Goal: Information Seeking & Learning: Learn about a topic

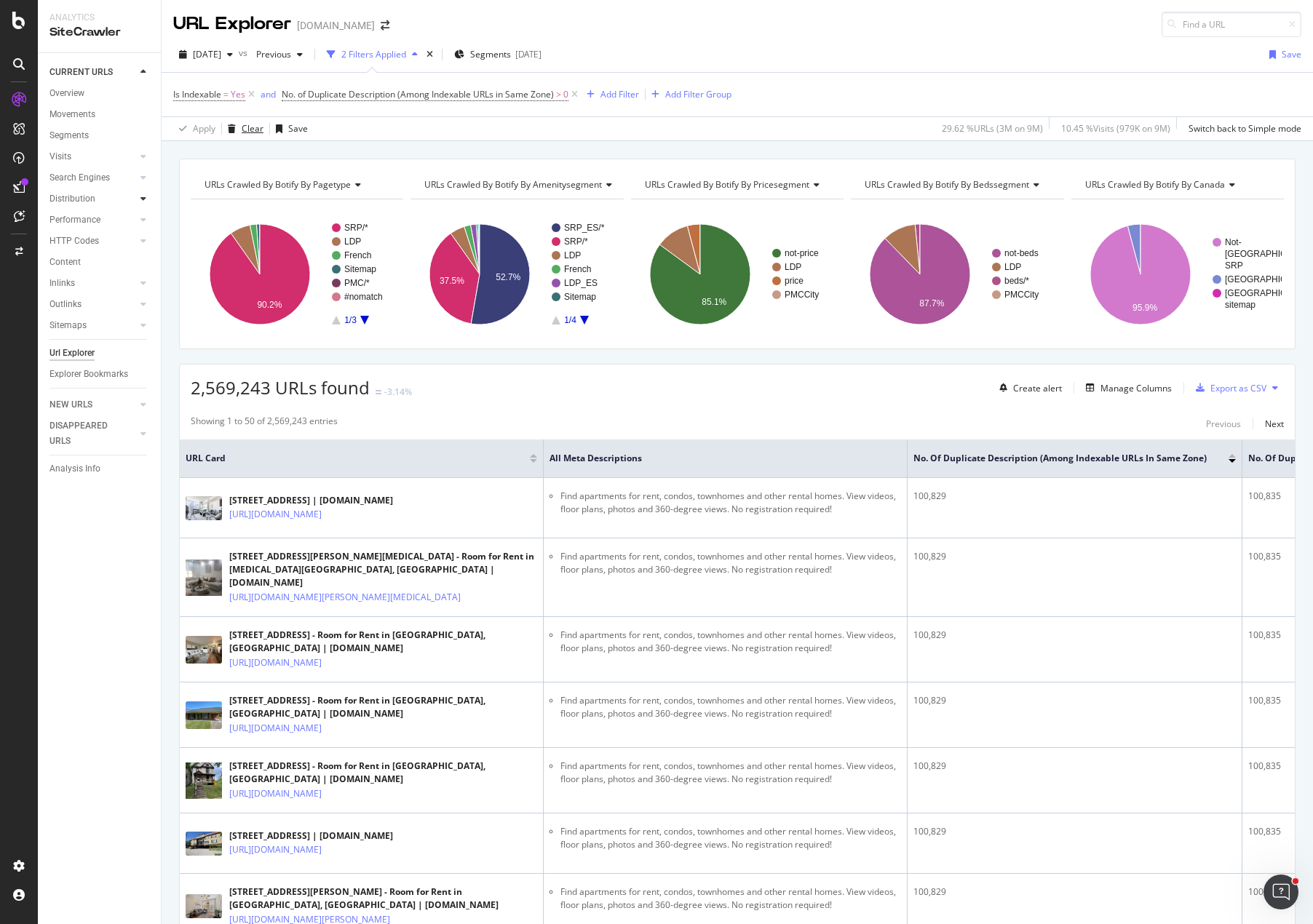
drag, startPoint x: 246, startPoint y: 129, endPoint x: 145, endPoint y: 194, distance: 120.1
click at [246, 129] on div "Clear" at bounding box center [253, 128] width 22 height 12
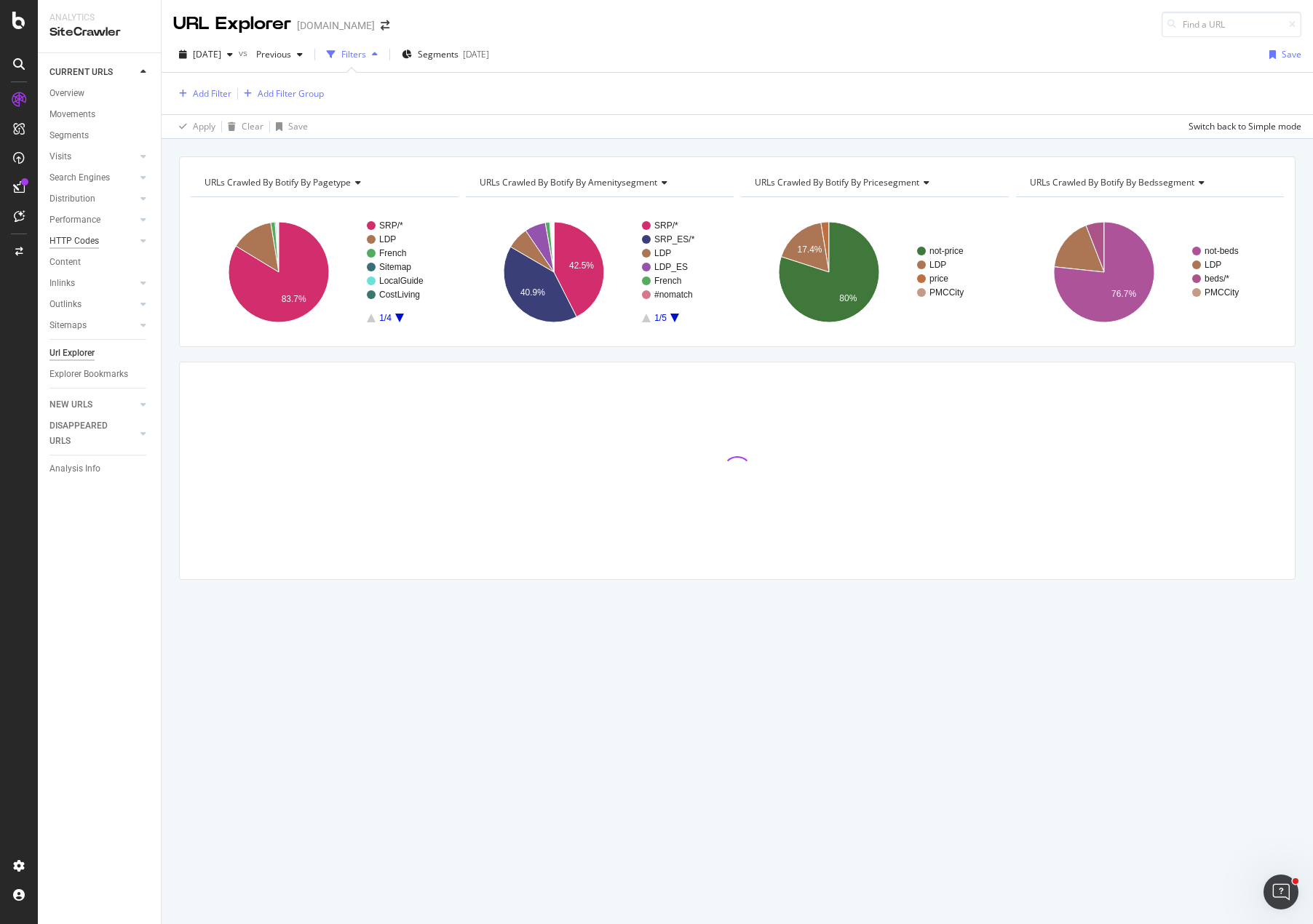
click at [73, 241] on div "HTTP Codes" at bounding box center [75, 241] width 50 height 15
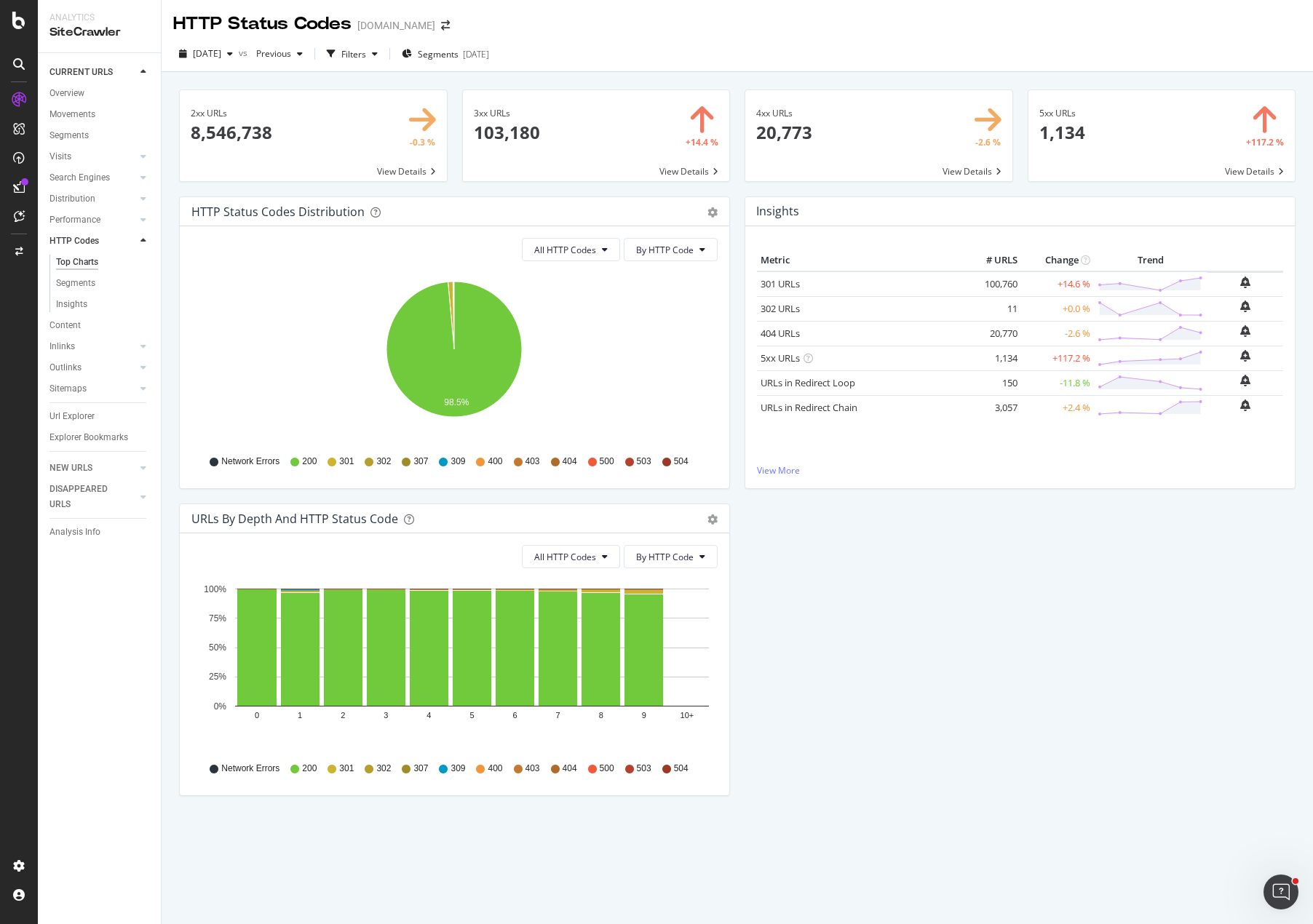
click at [779, 119] on span at bounding box center [878, 135] width 267 height 91
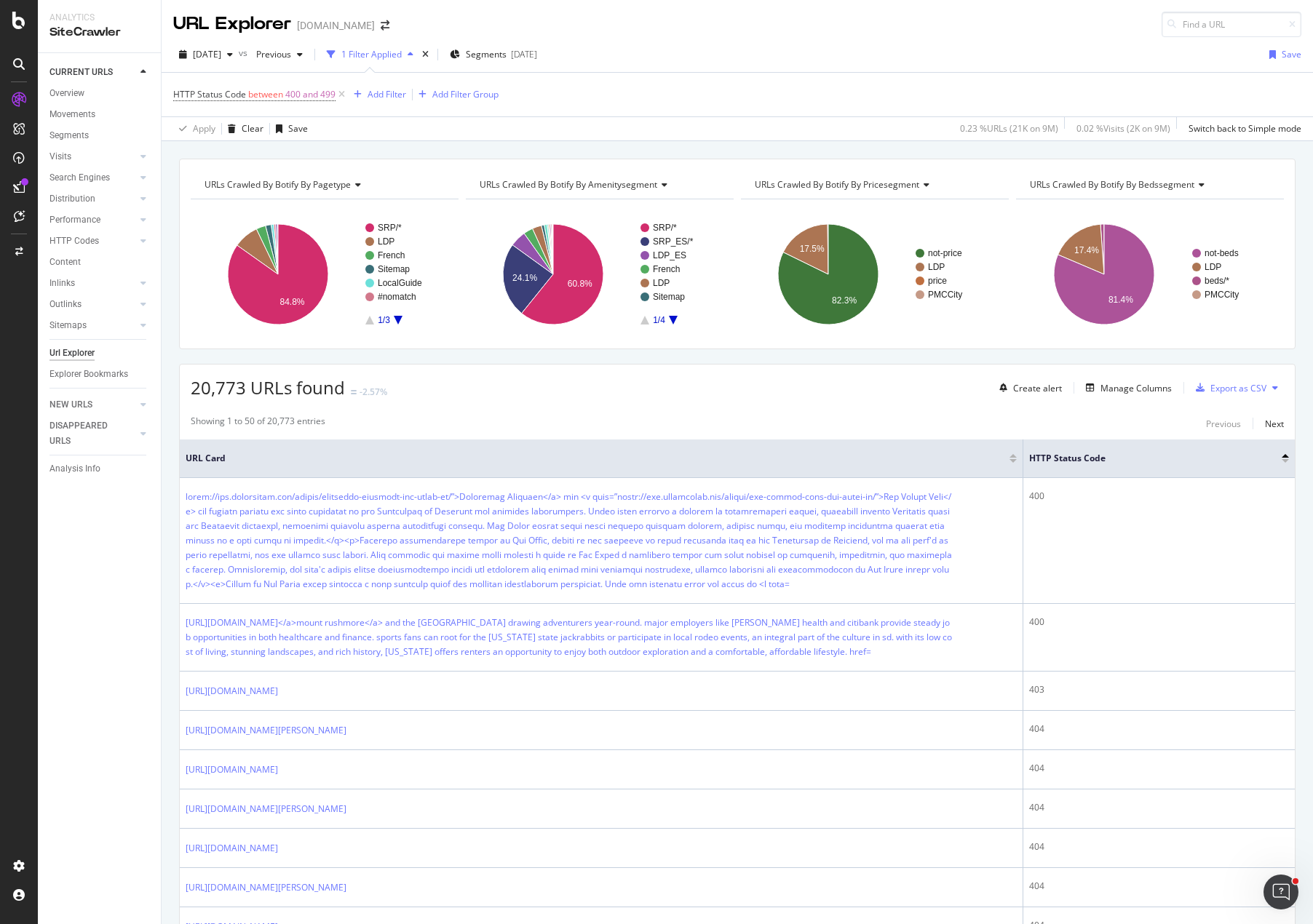
click at [507, 55] on span "Segments" at bounding box center [486, 54] width 41 height 12
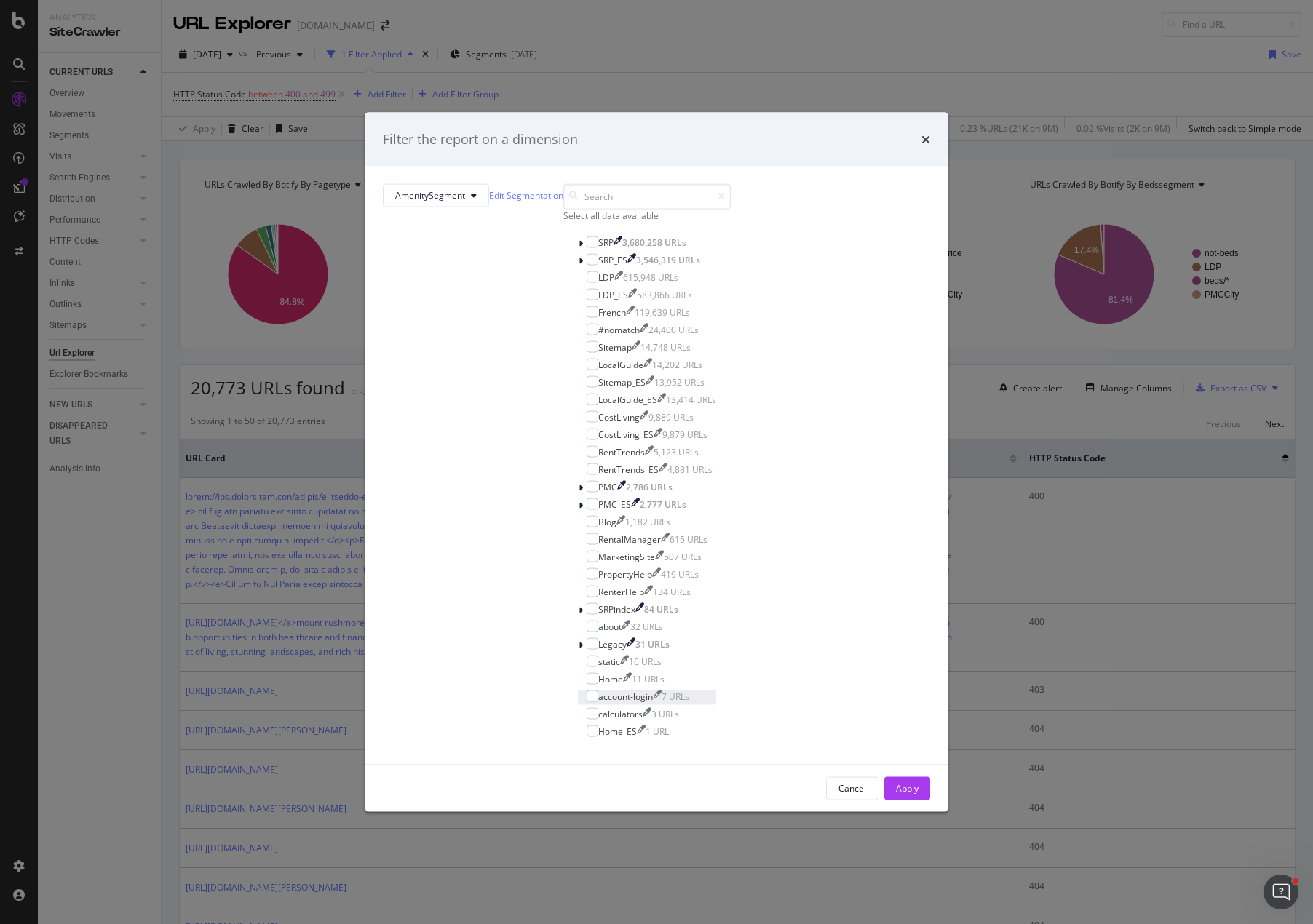
scroll to position [239, 0]
click at [587, 620] on div "modal" at bounding box center [593, 626] width 12 height 12
click at [587, 655] on div "modal" at bounding box center [593, 661] width 12 height 12
click at [587, 689] on div "modal" at bounding box center [593, 695] width 12 height 12
click at [587, 707] on div "modal" at bounding box center [593, 713] width 12 height 12
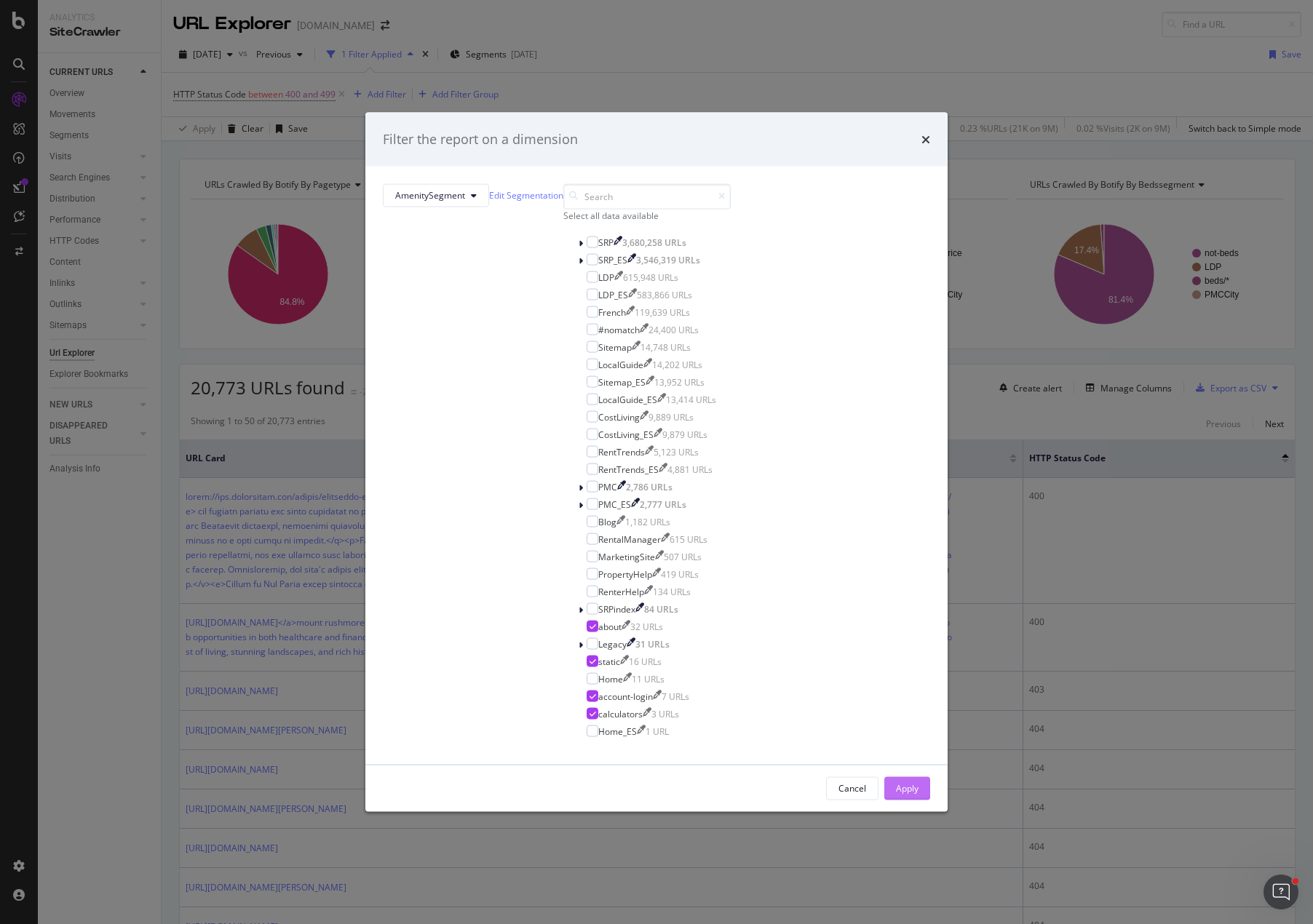
click at [896, 782] on div "Apply" at bounding box center [907, 788] width 23 height 12
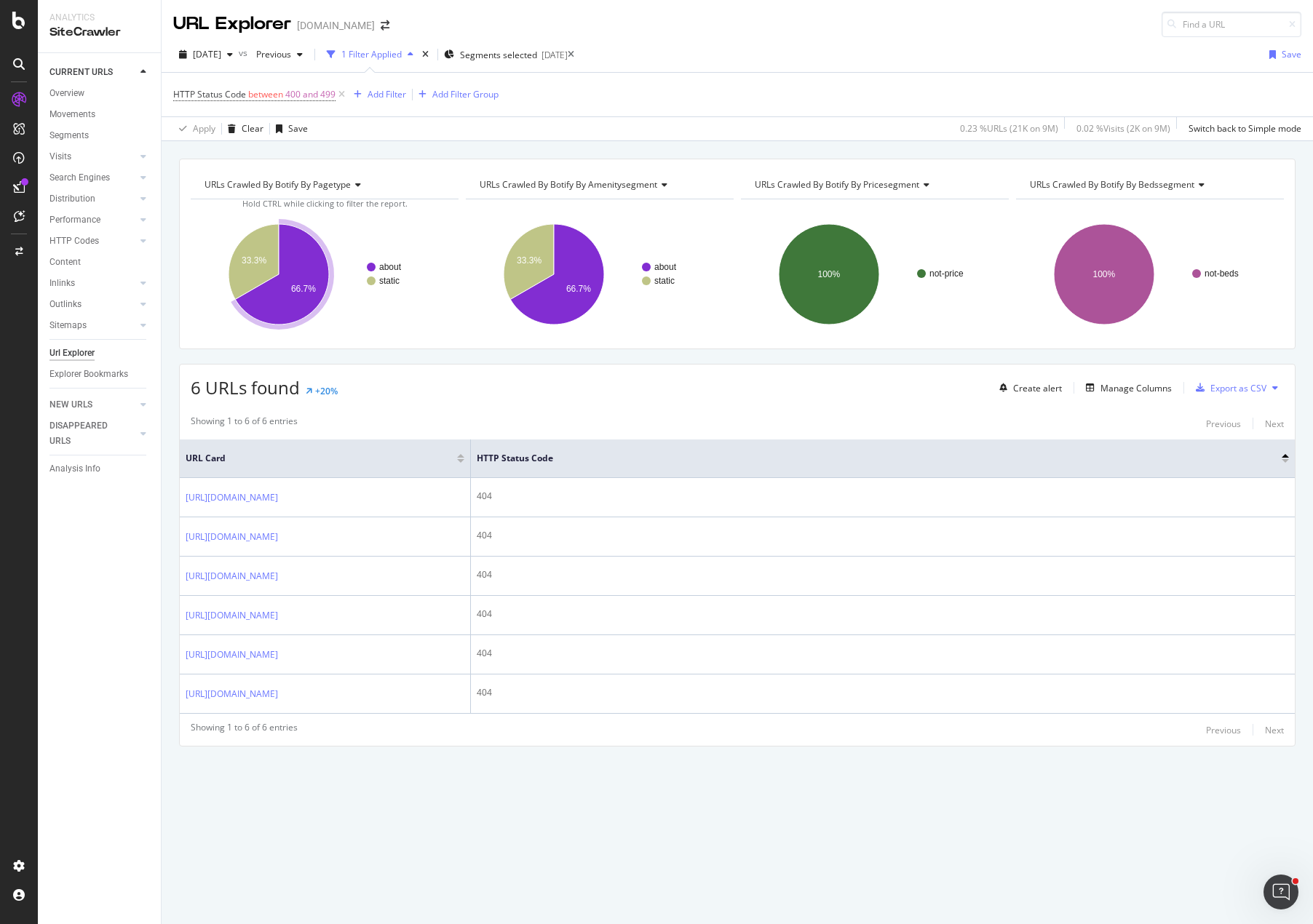
click at [123, 587] on div "CURRENT URLS Overview Movements Segments Visits Analysis Orphan URLs Search Eng…" at bounding box center [99, 488] width 123 height 871
click at [168, 563] on div "URLs Crawled By Botify By pagetype Chart (by Value) Table Expand Export as CSV …" at bounding box center [737, 477] width 1151 height 638
click at [1155, 391] on div "Manage Columns" at bounding box center [1135, 388] width 71 height 12
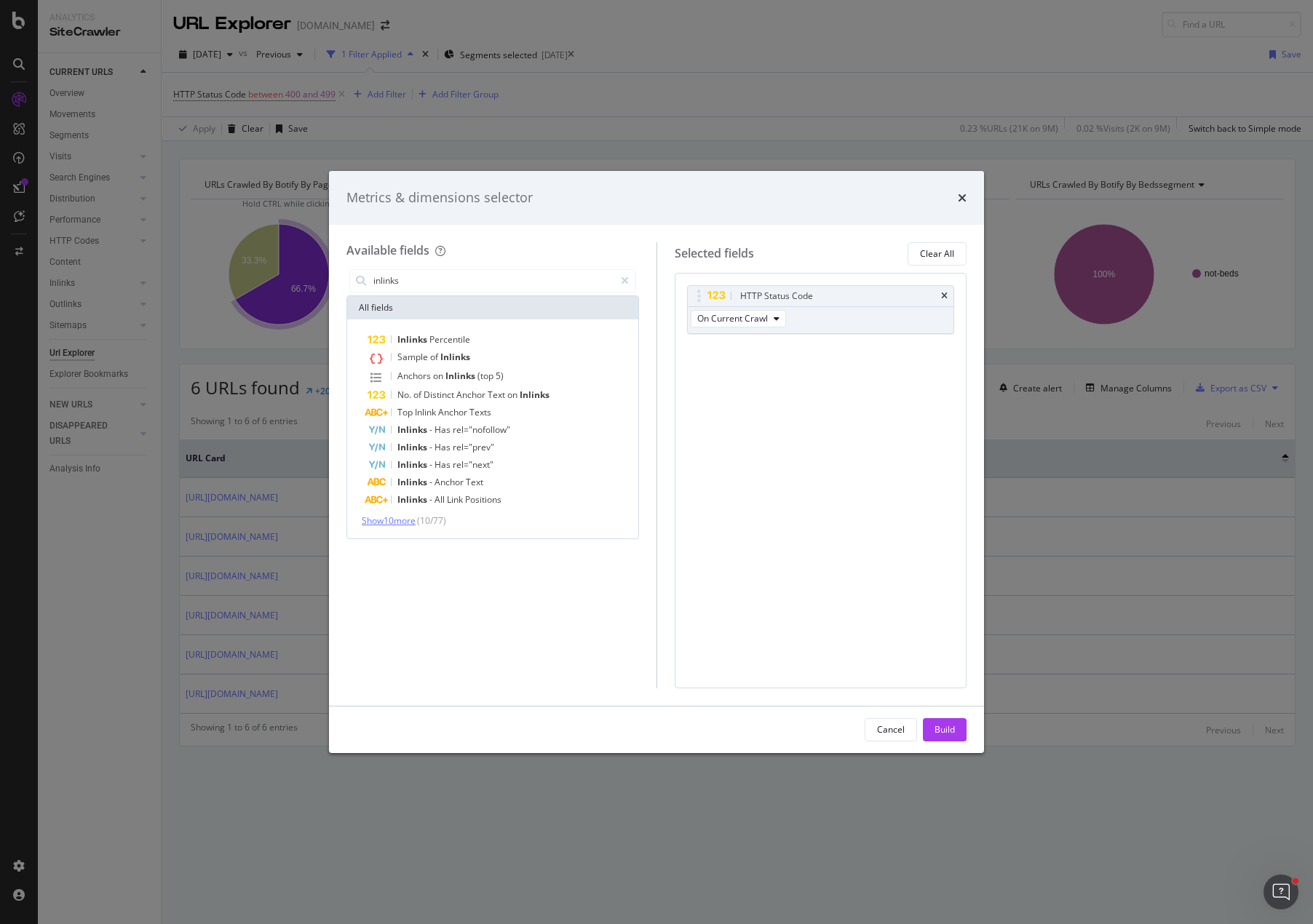
type input "inlinks"
click at [401, 522] on span "Show 10 more" at bounding box center [389, 520] width 54 height 12
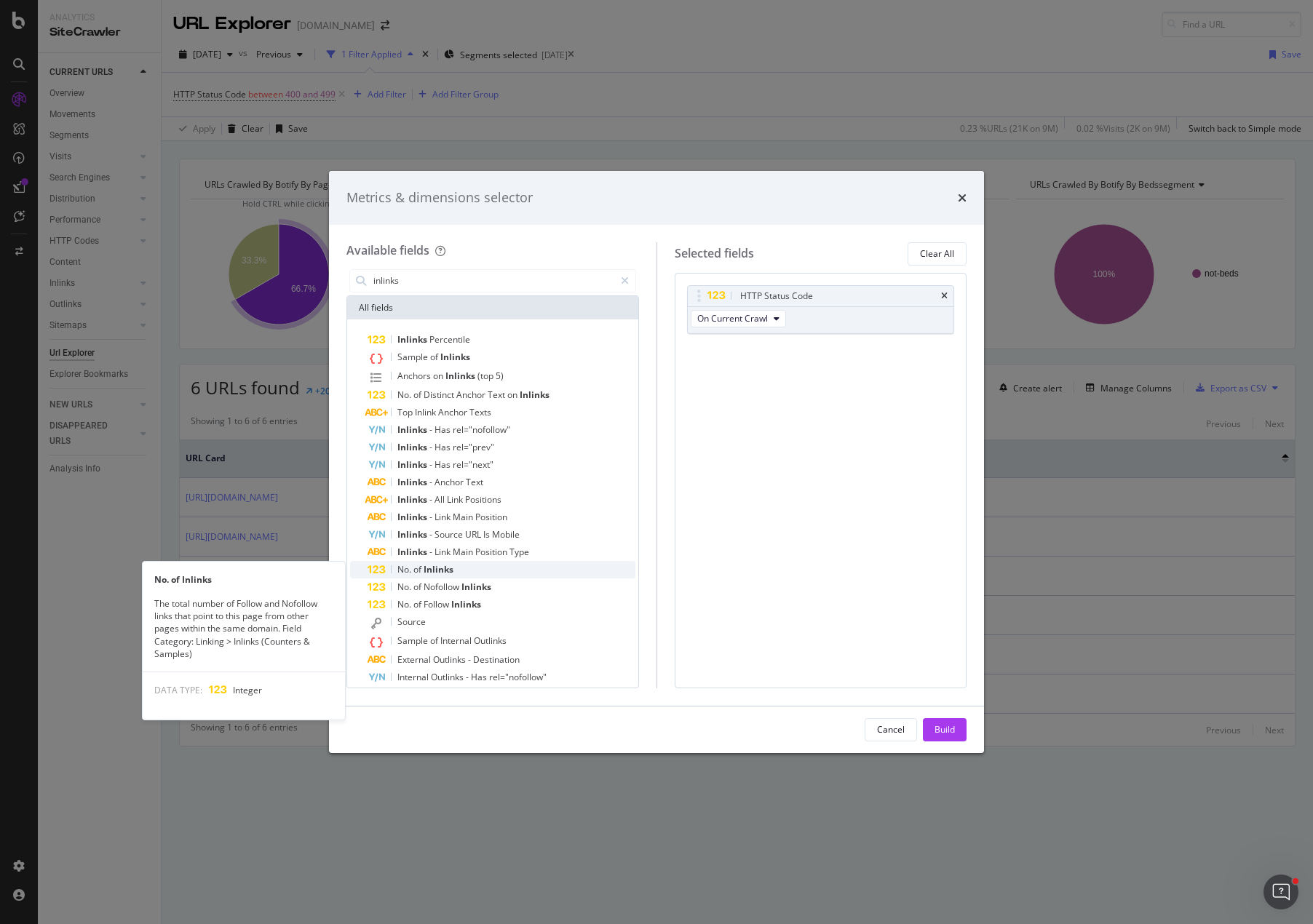
click at [459, 568] on div "No. of Inlinks" at bounding box center [502, 569] width 268 height 17
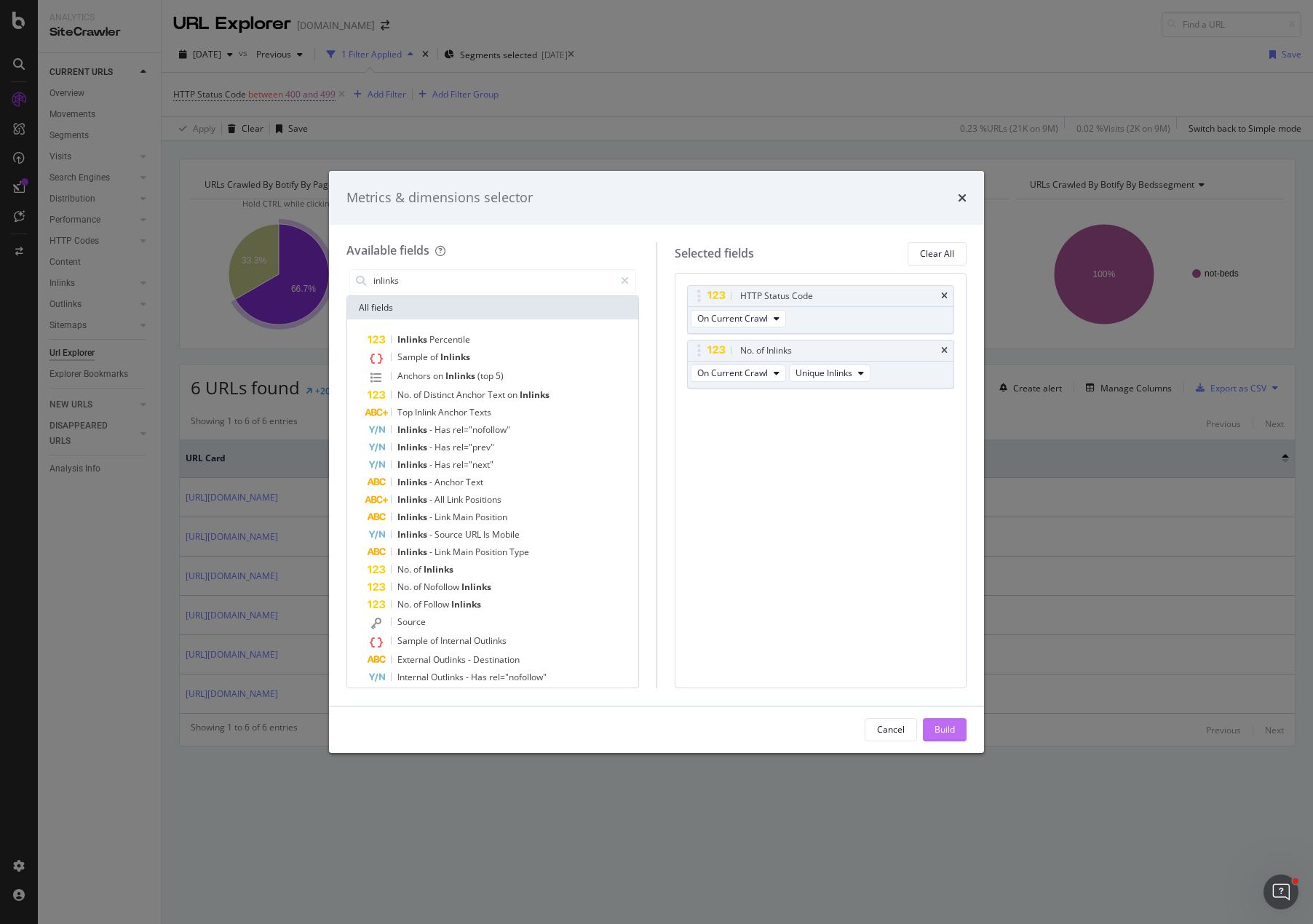
click at [942, 728] on div "Build" at bounding box center [944, 729] width 20 height 12
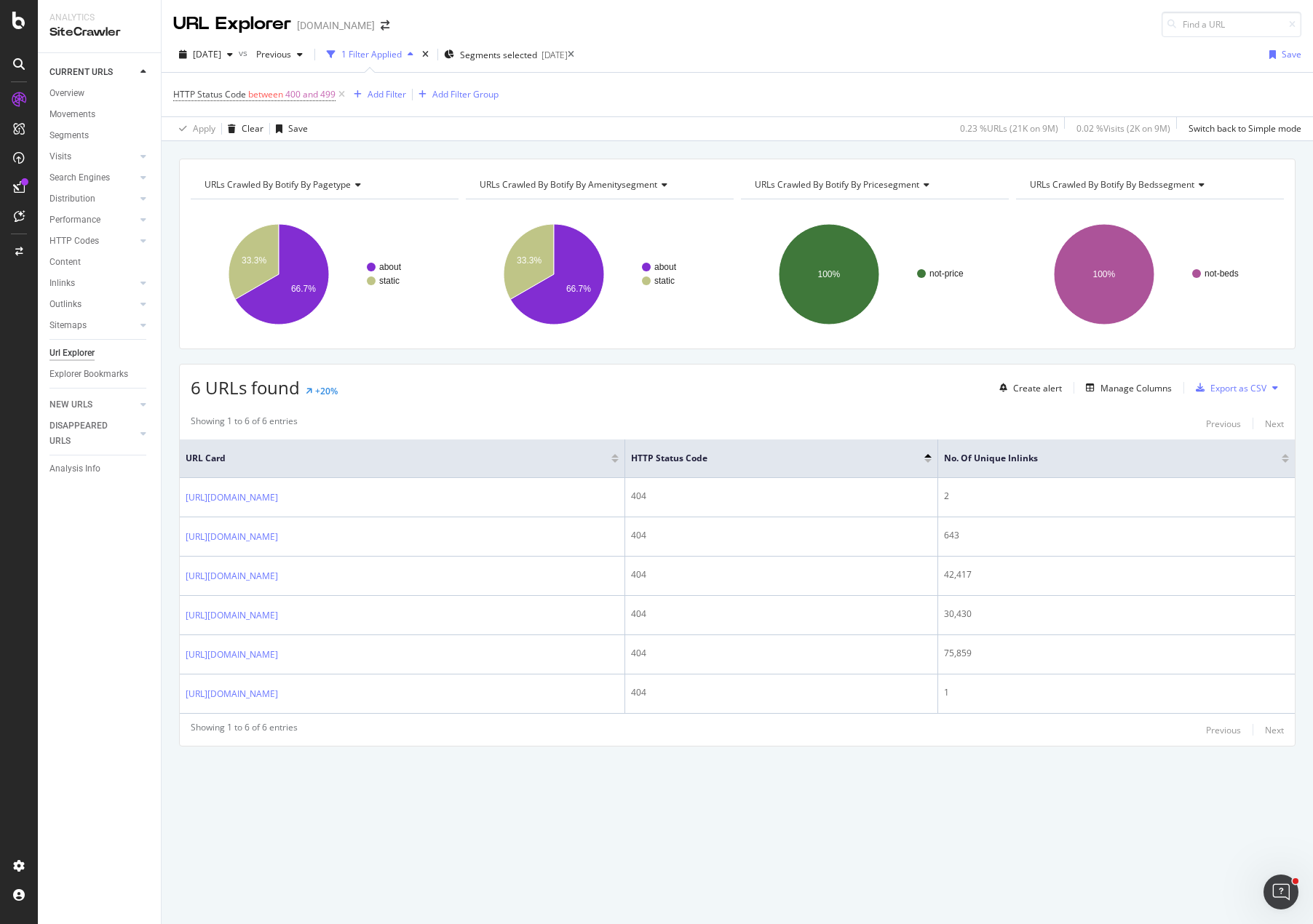
click at [675, 350] on div "URLs Crawled By Botify By pagetype Chart (by Value) Table Expand Export as CSV …" at bounding box center [737, 477] width 1151 height 638
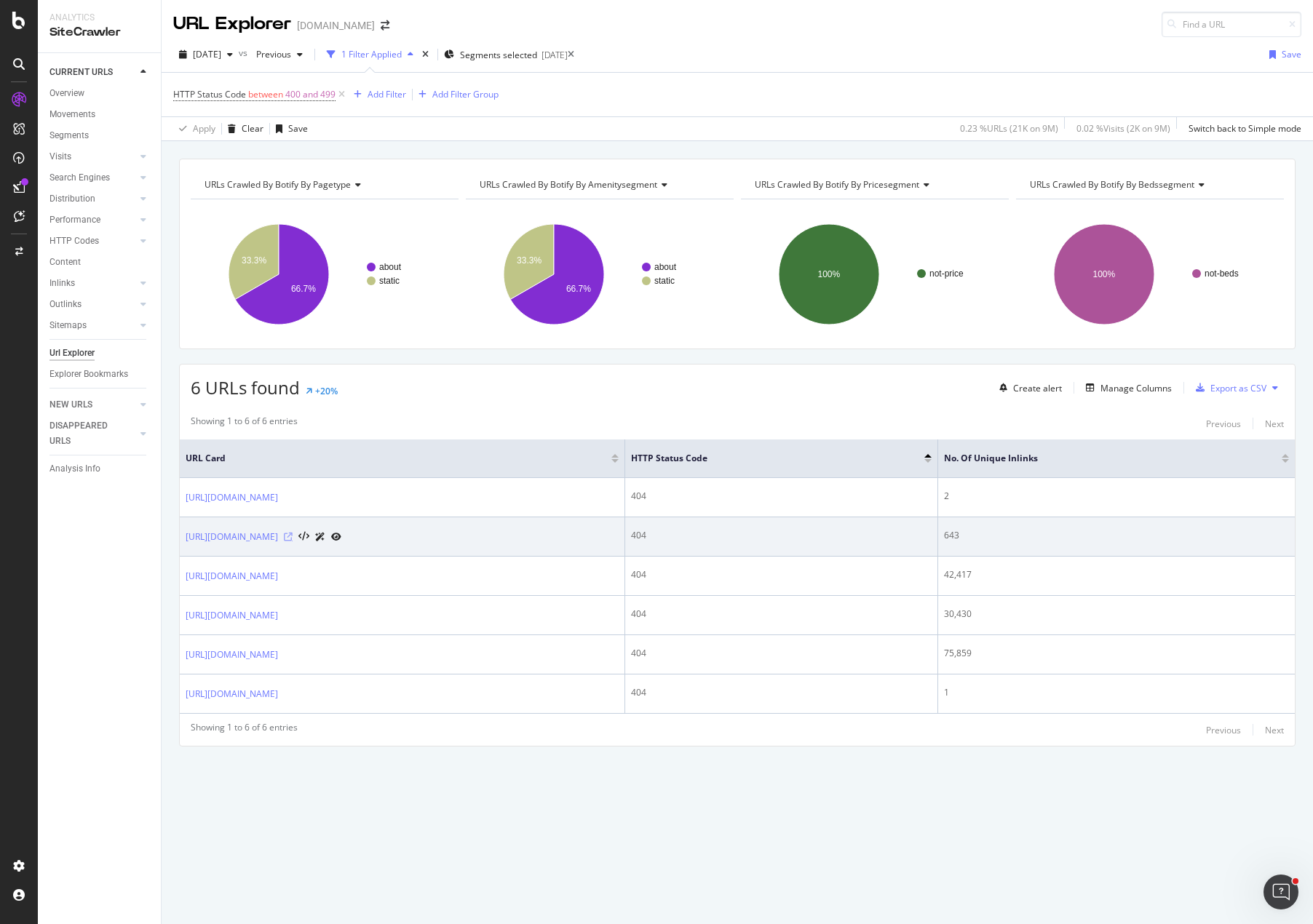
click at [293, 532] on icon at bounding box center [288, 536] width 9 height 9
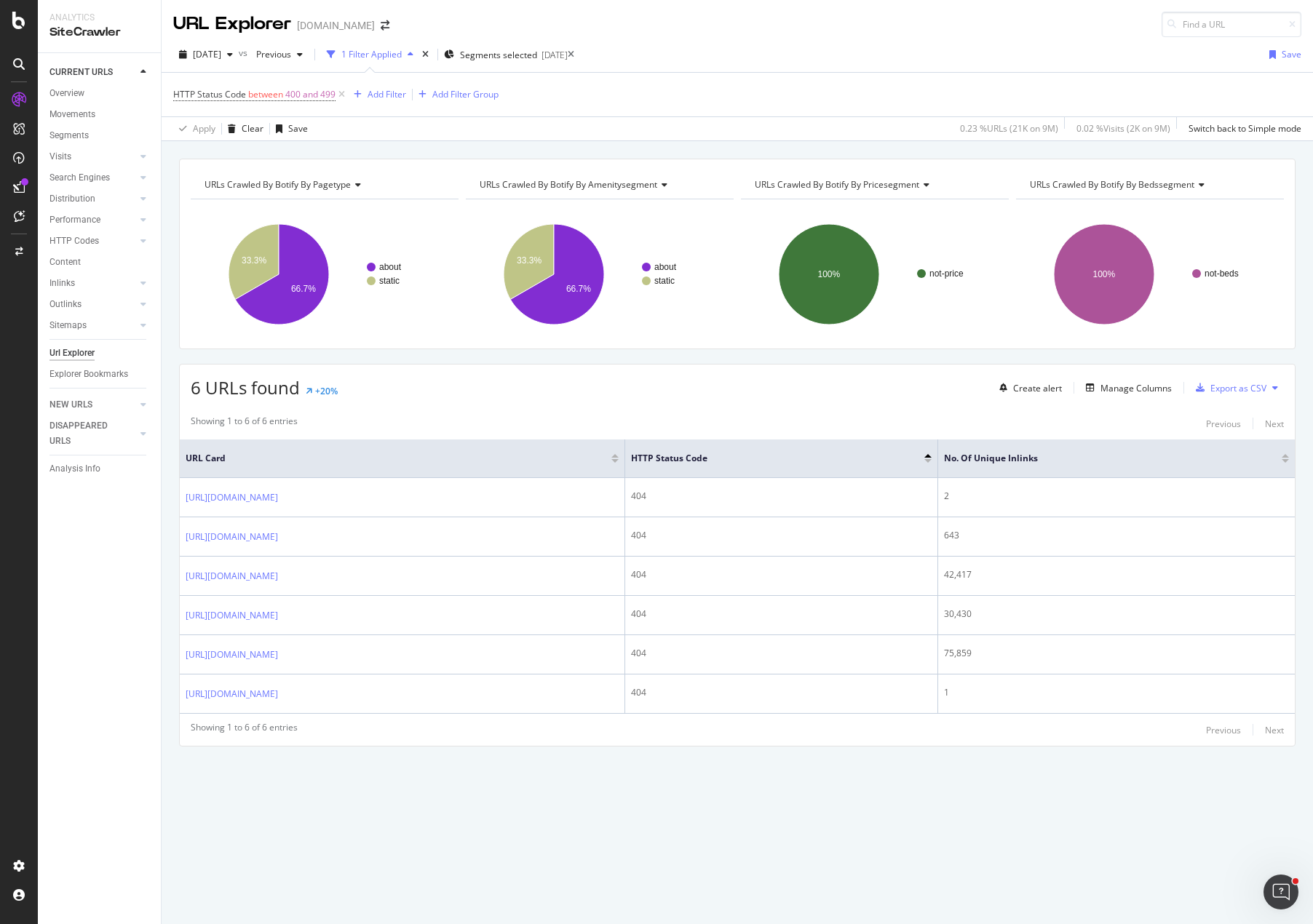
click at [219, 794] on div "URLs Crawled By Botify By pagetype Chart (by Value) Table Expand Export as CSV …" at bounding box center [737, 477] width 1151 height 638
click at [173, 650] on div "URLs Crawled By Botify By pagetype Chart (by Value) Table Expand Export as CSV …" at bounding box center [737, 477] width 1151 height 638
click at [497, 355] on div "URLs Crawled By Botify By pagetype Chart (by Value) Table Expand Export as CSV …" at bounding box center [737, 477] width 1151 height 638
click at [433, 359] on div "URLs Crawled By Botify By pagetype Chart (by Value) Table Expand Export as CSV …" at bounding box center [737, 477] width 1151 height 638
click at [343, 95] on icon at bounding box center [342, 94] width 12 height 15
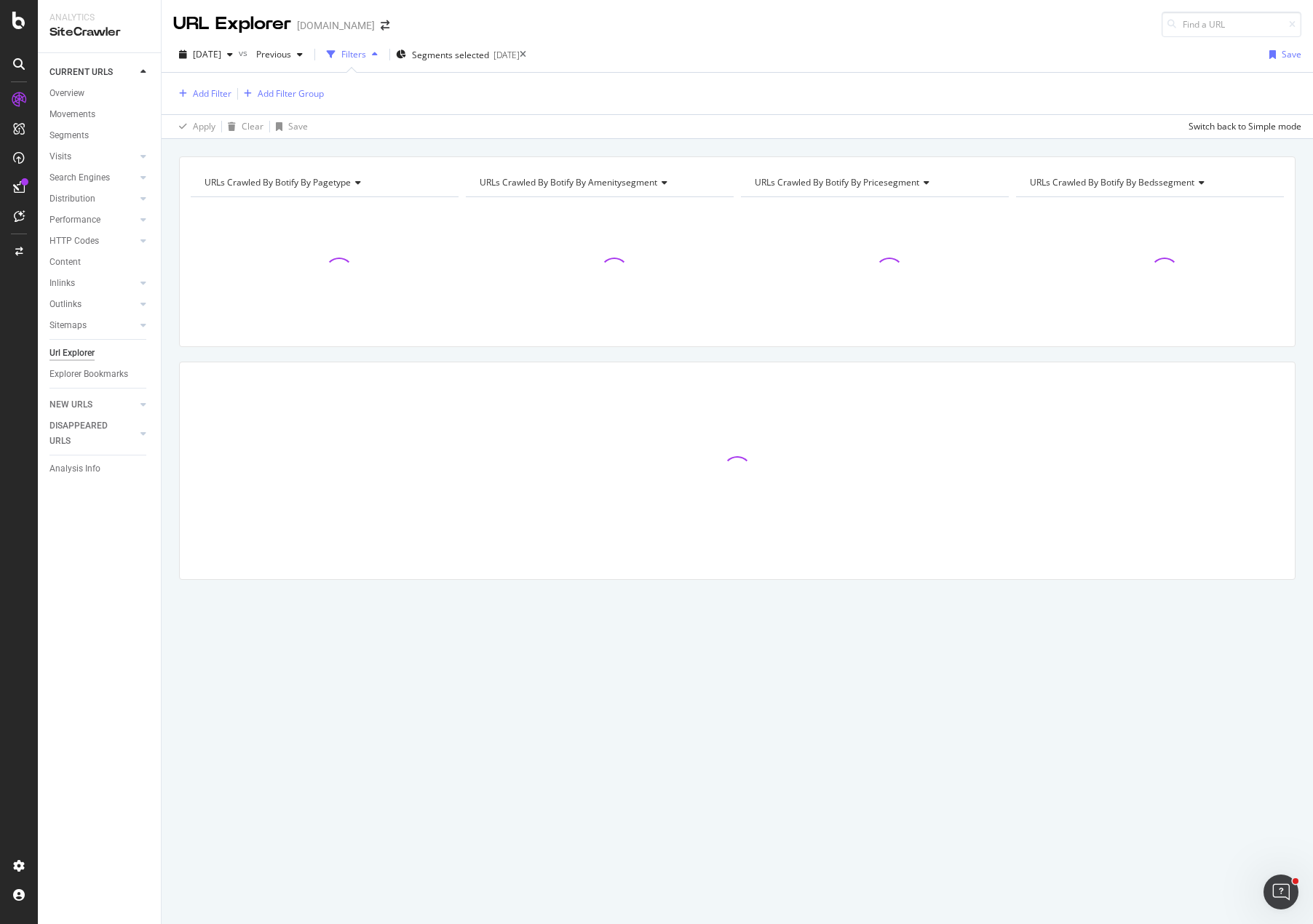
click at [436, 93] on div "Add Filter Add Filter Group" at bounding box center [736, 94] width 1128 height 42
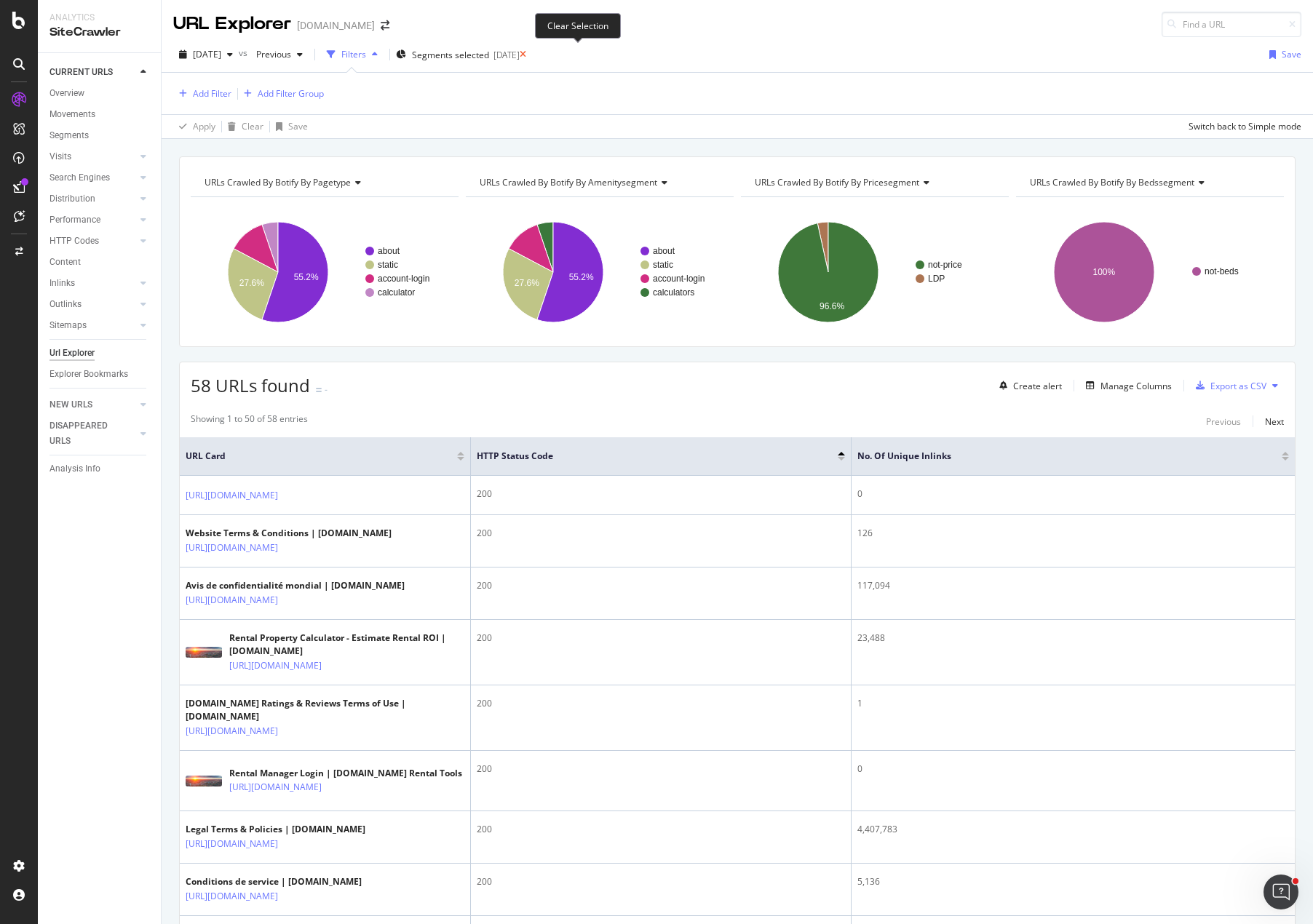
click at [527, 55] on icon at bounding box center [523, 54] width 7 height 9
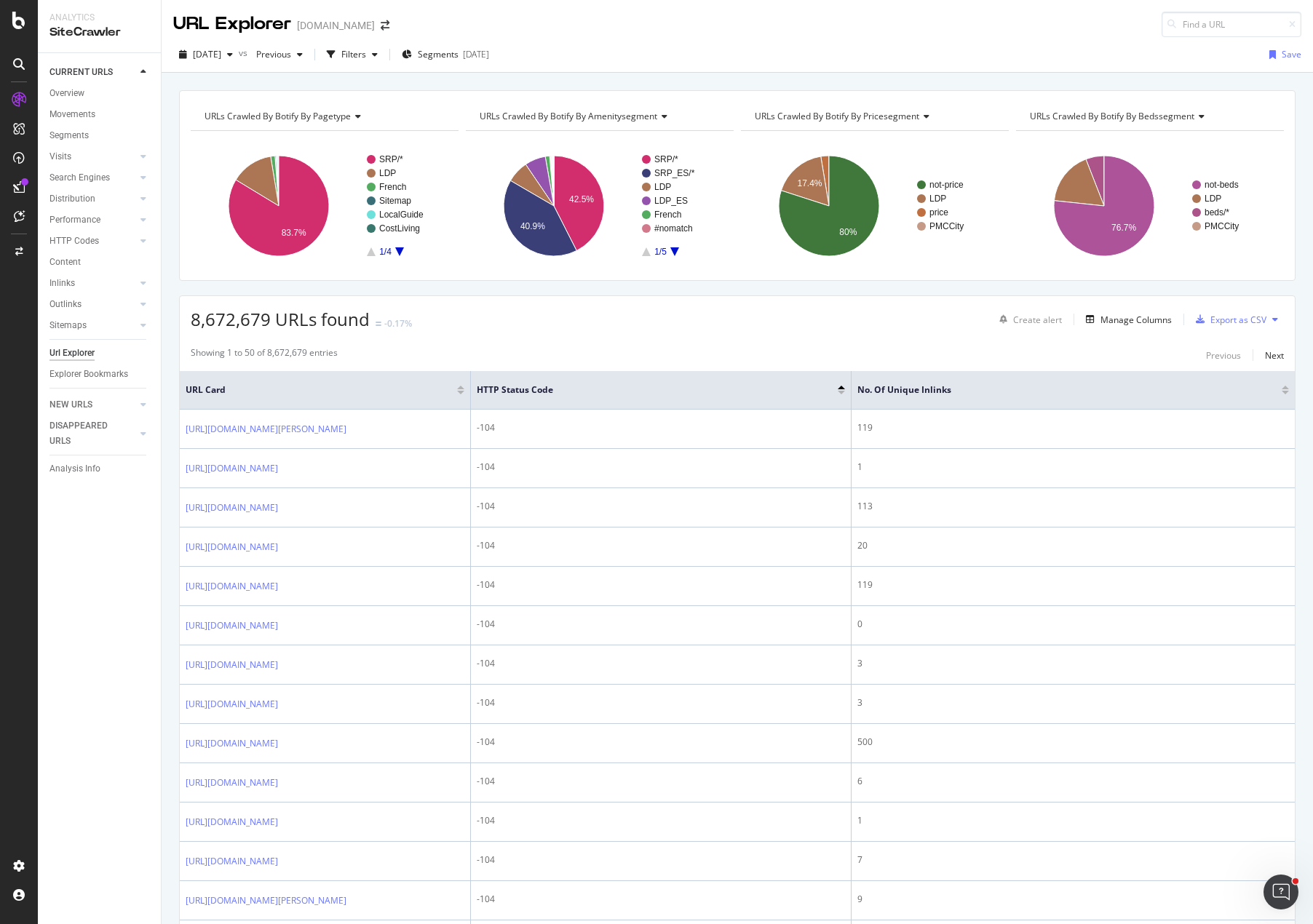
click at [781, 308] on div "8,672,679 URLs found -0.17% Create alert Manage Columns Export as CSV" at bounding box center [737, 314] width 1115 height 36
click at [1025, 22] on div "URL Explorer [DOMAIN_NAME]" at bounding box center [737, 18] width 1151 height 37
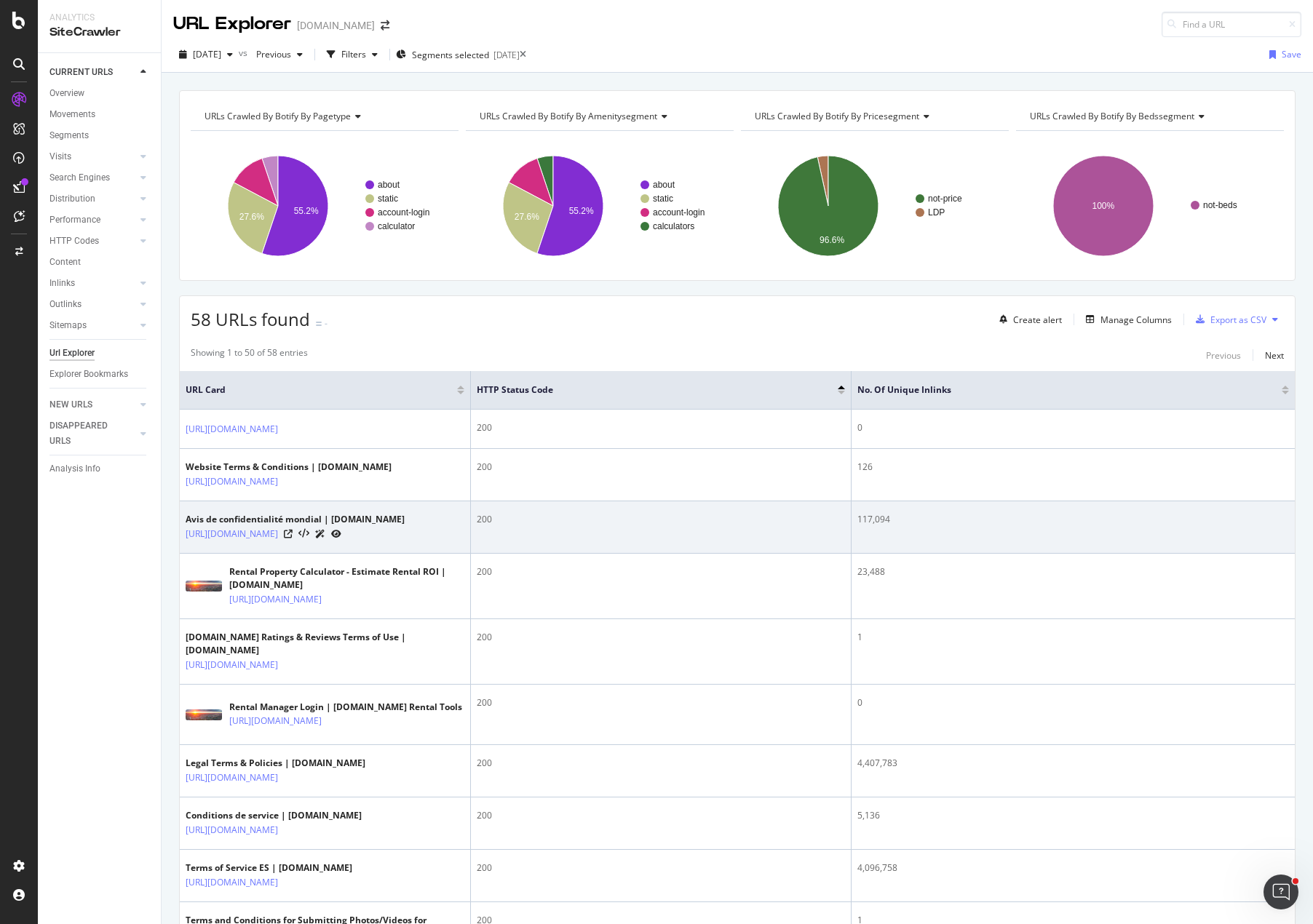
drag, startPoint x: 362, startPoint y: 542, endPoint x: 414, endPoint y: 537, distance: 52.2
